Goal: Find specific page/section

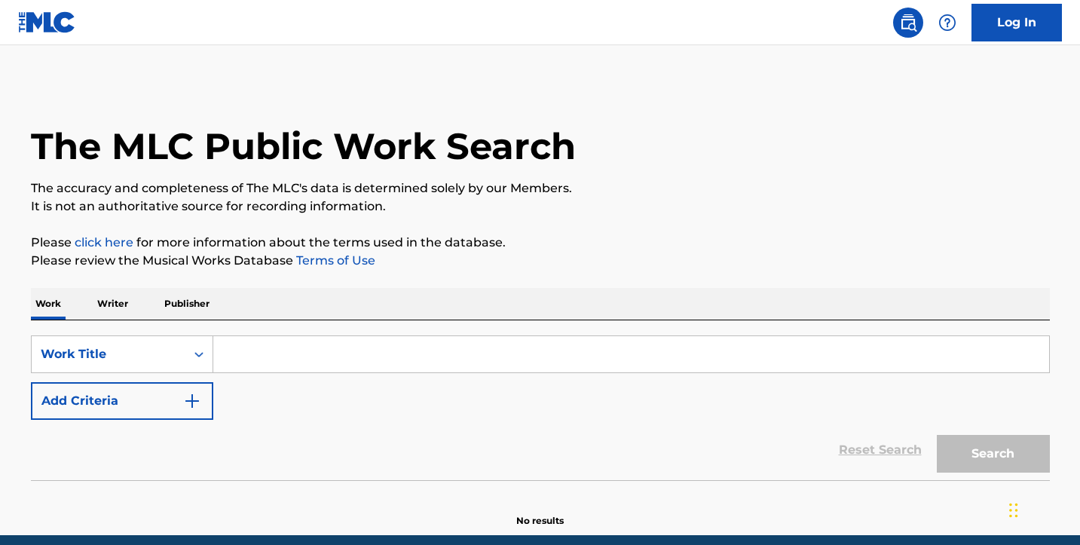
click at [246, 363] on input "Search Form" at bounding box center [631, 354] width 836 height 36
paste input "[PERSON_NAME]"
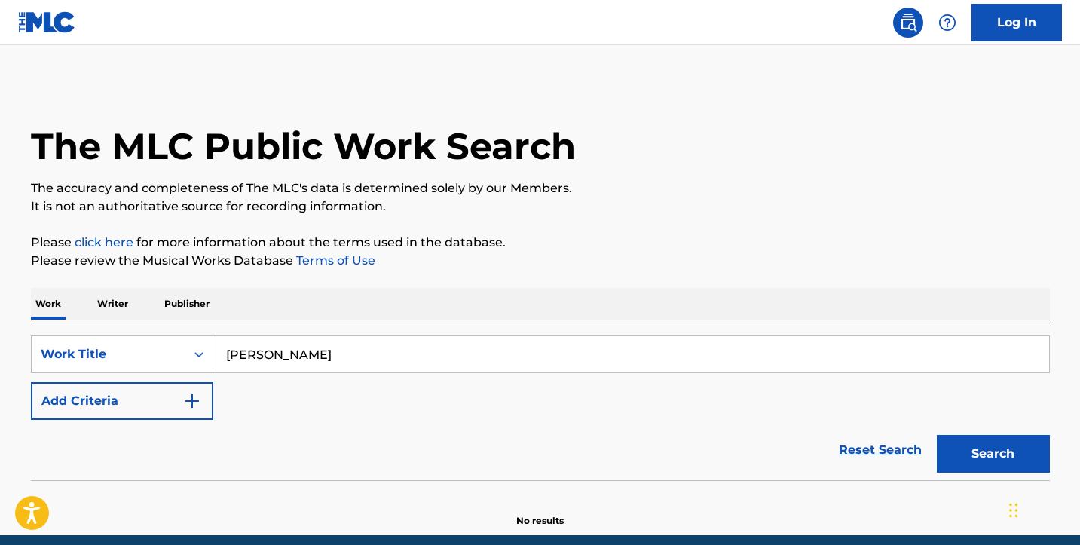
click at [246, 363] on input "[PERSON_NAME]" at bounding box center [631, 354] width 836 height 36
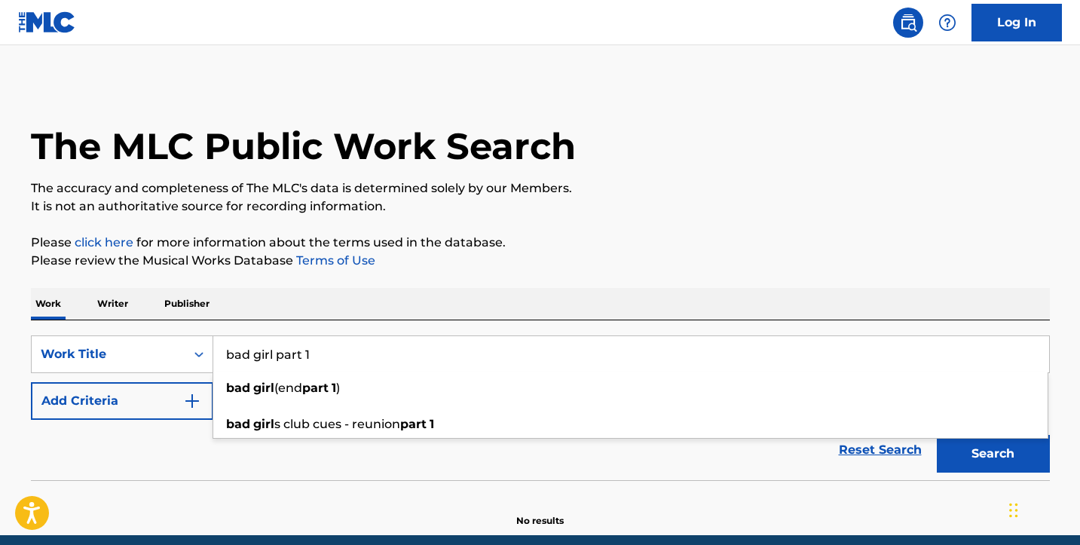
type input "bad girl part 1"
click at [194, 393] on img "Search Form" at bounding box center [192, 401] width 18 height 18
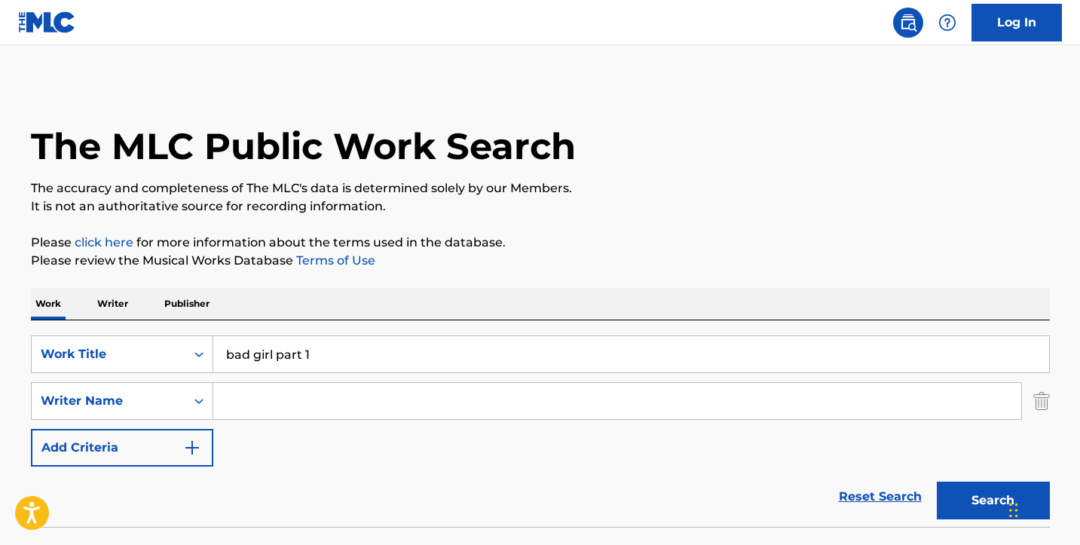
click at [240, 407] on input "Search Form" at bounding box center [617, 401] width 808 height 36
paste input "[PERSON_NAME]"
type input "[PERSON_NAME]"
click at [992, 500] on button "Search" at bounding box center [993, 500] width 113 height 38
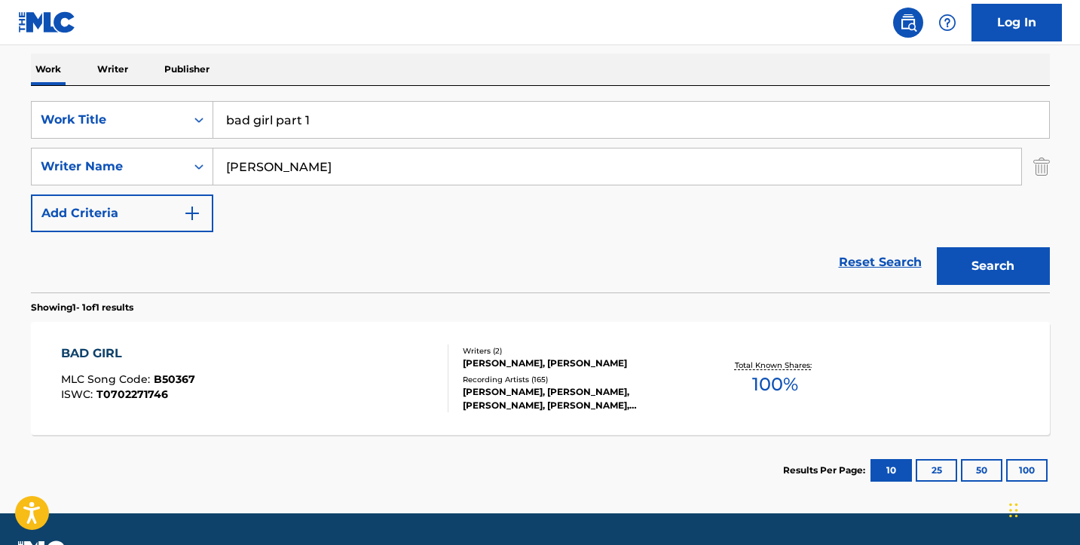
scroll to position [239, 0]
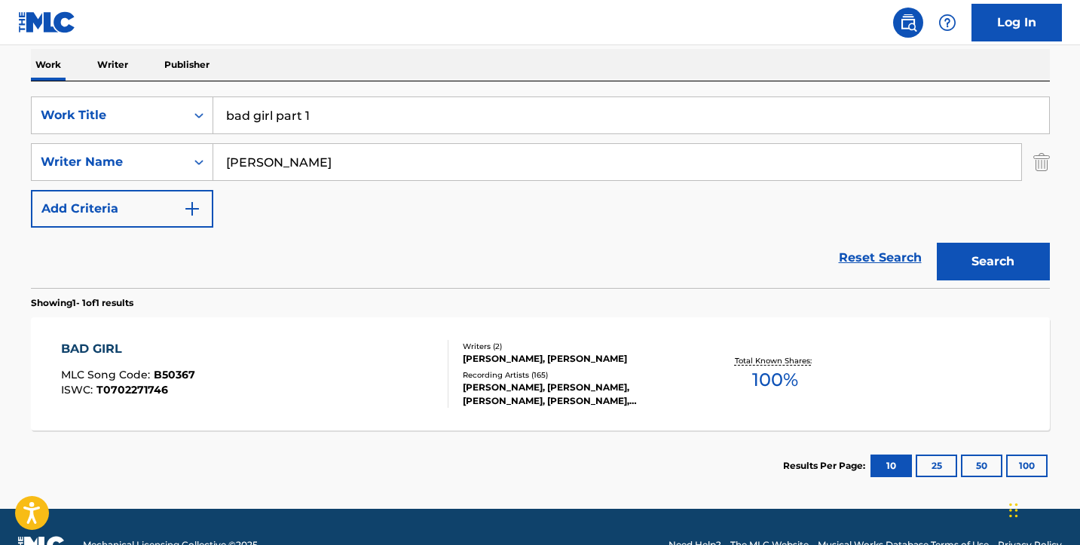
click at [111, 343] on div "BAD GIRL" at bounding box center [128, 349] width 134 height 18
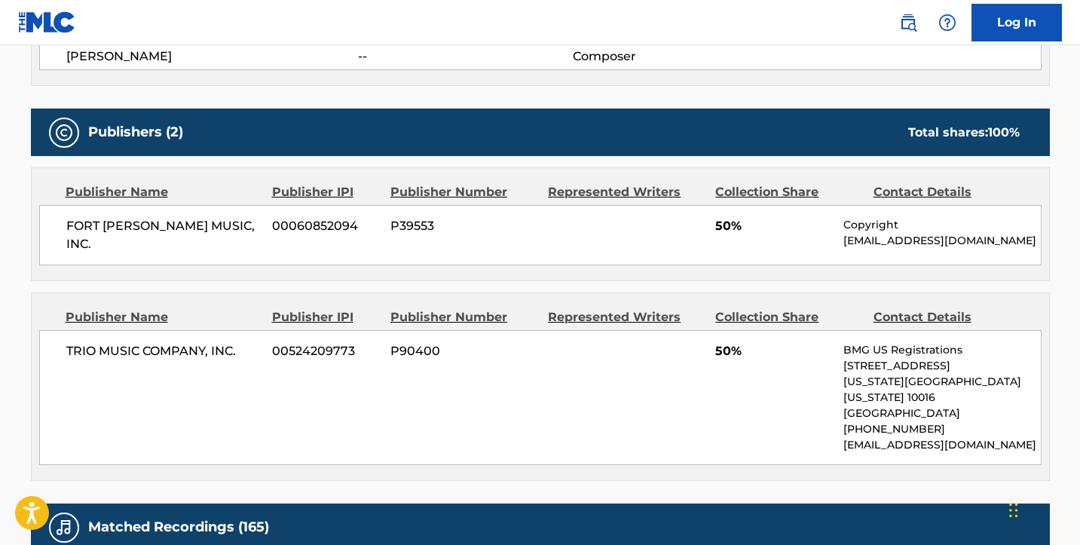
scroll to position [607, 0]
